Goal: Transaction & Acquisition: Purchase product/service

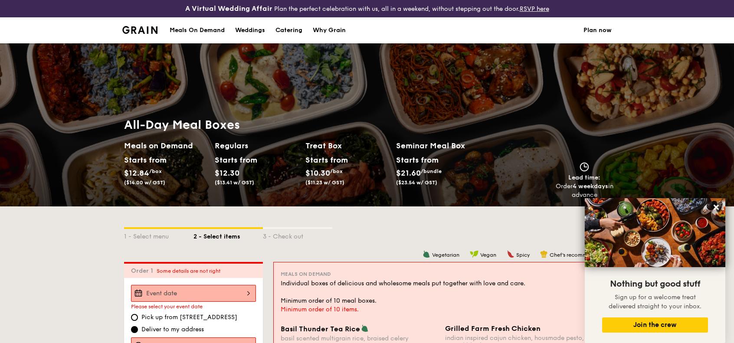
click at [207, 23] on div "Meals On Demand" at bounding box center [197, 30] width 55 height 26
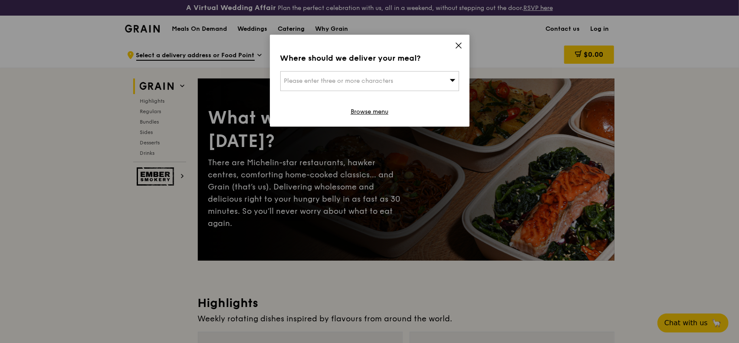
click at [447, 42] on div "Where should we deliver your meal? Please enter three or more characters Browse…" at bounding box center [370, 81] width 200 height 92
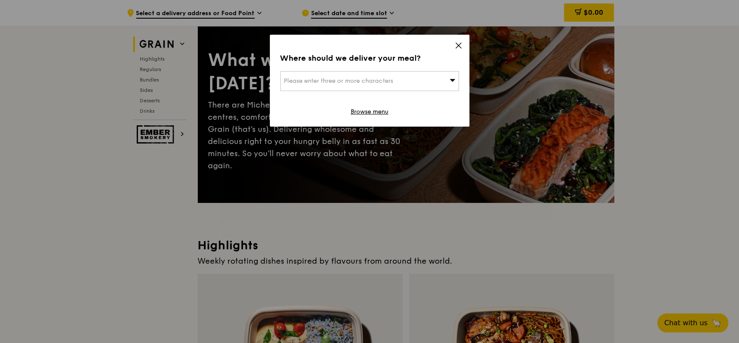
scroll to position [87, 0]
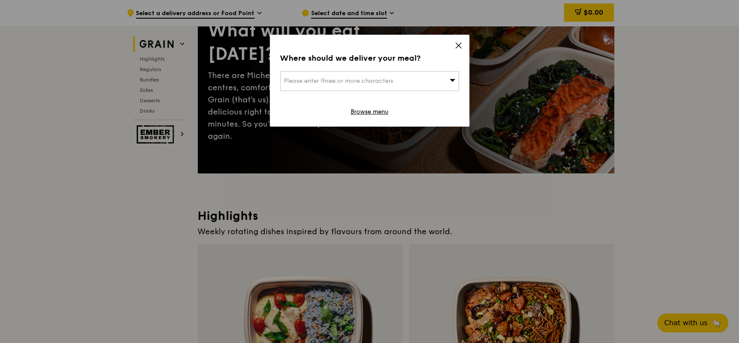
click at [460, 43] on icon at bounding box center [459, 46] width 8 height 8
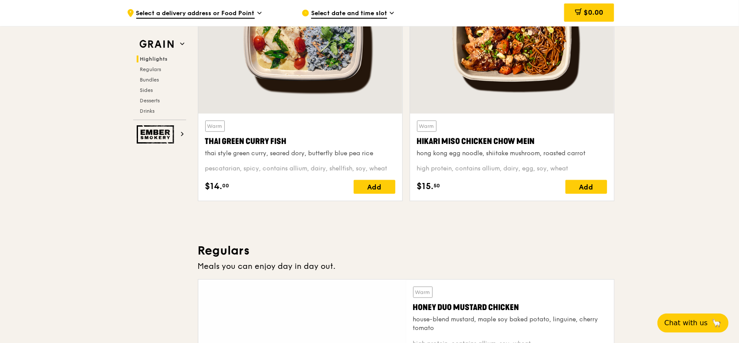
scroll to position [477, 0]
